Goal: Task Accomplishment & Management: Use online tool/utility

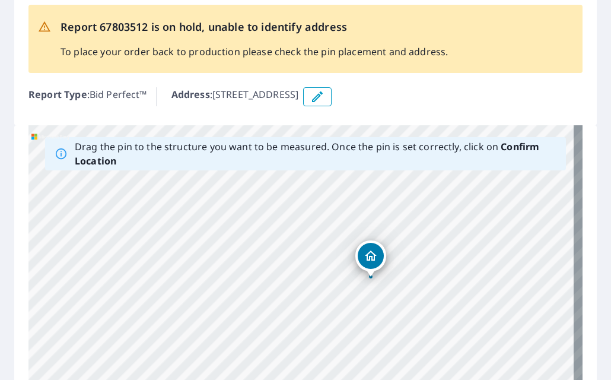
scroll to position [55, 0]
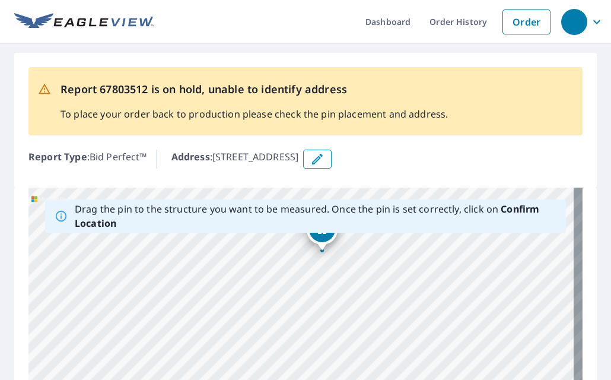
drag, startPoint x: 384, startPoint y: 337, endPoint x: 441, endPoint y: 269, distance: 89.7
click at [441, 269] on div "731 Tealbrook Diamond City, AR 72644" at bounding box center [305, 373] width 554 height 372
drag, startPoint x: 387, startPoint y: 301, endPoint x: 401, endPoint y: 349, distance: 50.3
click at [403, 350] on div "731 Tealbrook Diamond City, AR 72644" at bounding box center [305, 373] width 554 height 372
drag, startPoint x: 395, startPoint y: 340, endPoint x: 423, endPoint y: 326, distance: 31.6
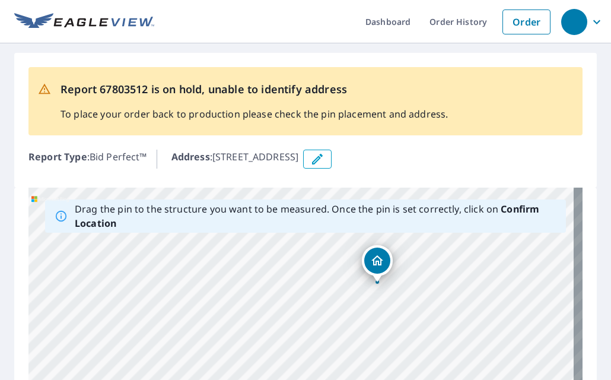
click at [423, 326] on div "731 Tealbrook Diamond City, AR 72644" at bounding box center [305, 373] width 554 height 372
drag, startPoint x: 376, startPoint y: 256, endPoint x: 404, endPoint y: 229, distance: 39.0
click at [404, 229] on div "Drag the pin to the structure you want to be measured. Once the pin is set corr…" at bounding box center [305, 373] width 554 height 372
click at [356, 295] on div "731 Tealbrook Diamond City, AR 72644" at bounding box center [305, 373] width 554 height 372
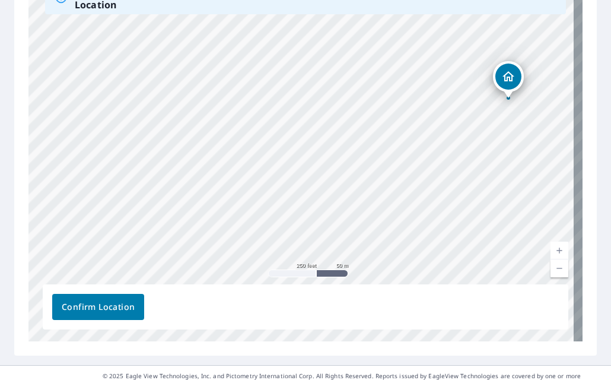
scroll to position [237, 0]
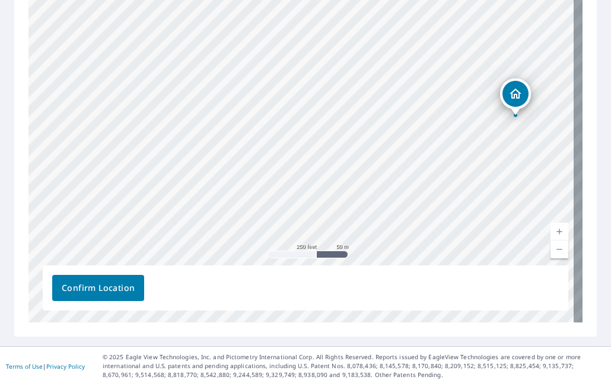
click at [79, 287] on span "Confirm Location" at bounding box center [98, 287] width 73 height 15
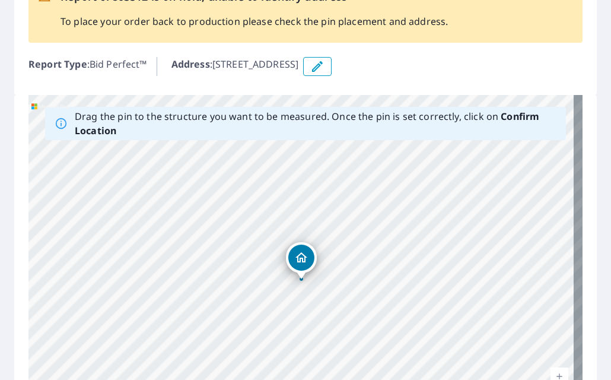
scroll to position [0, 0]
